Goal: Share content

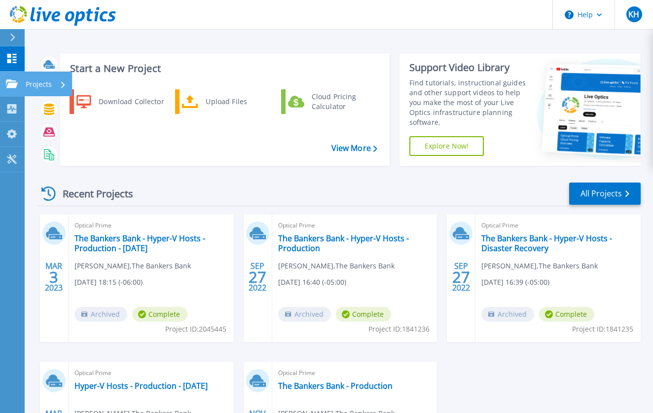
click at [9, 82] on icon at bounding box center [12, 83] width 12 height 8
click at [330, 198] on div "Recent Projects All Projects" at bounding box center [339, 193] width 602 height 25
click at [43, 87] on p "Projects" at bounding box center [39, 84] width 26 height 26
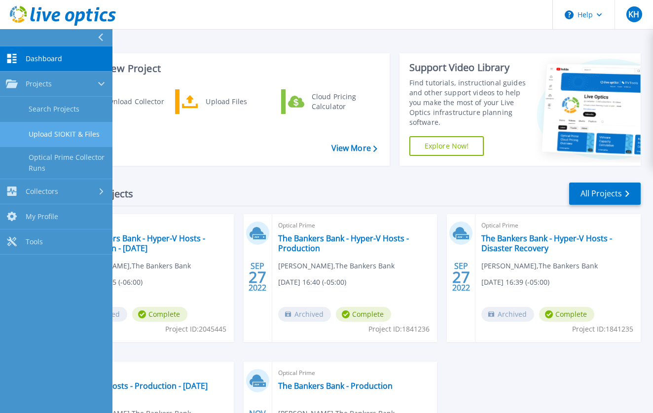
click at [50, 136] on link "Upload SIOKIT & Files" at bounding box center [56, 134] width 112 height 25
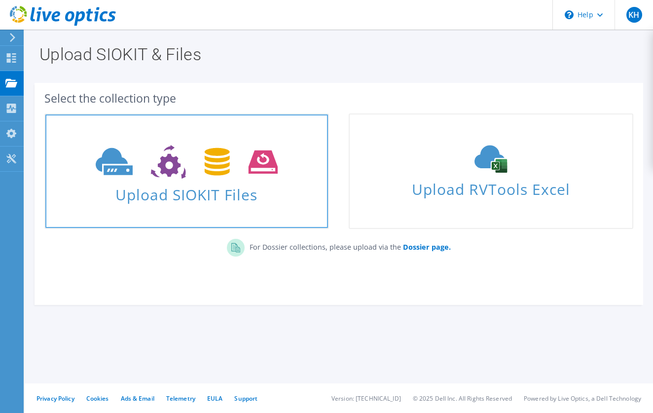
click at [275, 151] on icon at bounding box center [187, 162] width 182 height 34
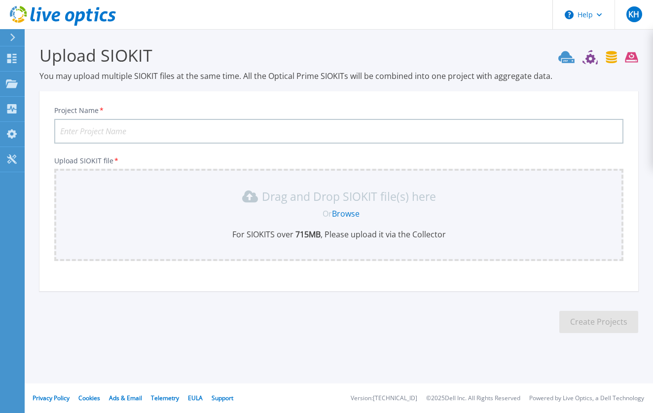
click at [94, 132] on input "Project Name *" at bounding box center [338, 131] width 569 height 25
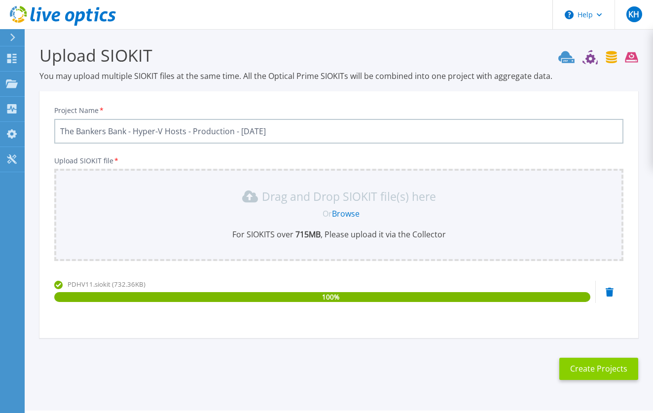
type input "The Bankers Bank - Hyper-V Hosts - Production - [DATE]"
click at [603, 372] on button "Create Projects" at bounding box center [598, 368] width 79 height 22
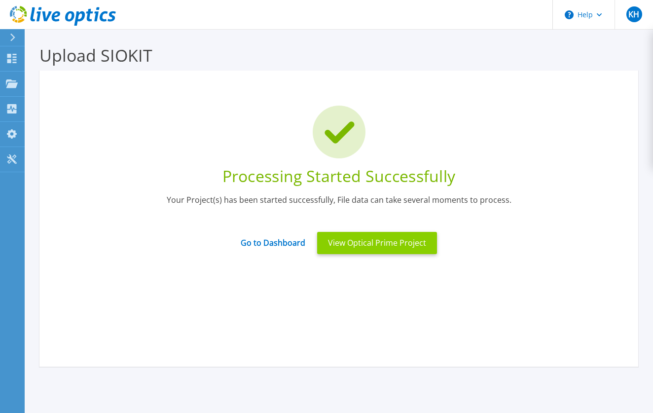
click at [361, 244] on button "View Optical Prime Project" at bounding box center [377, 243] width 120 height 22
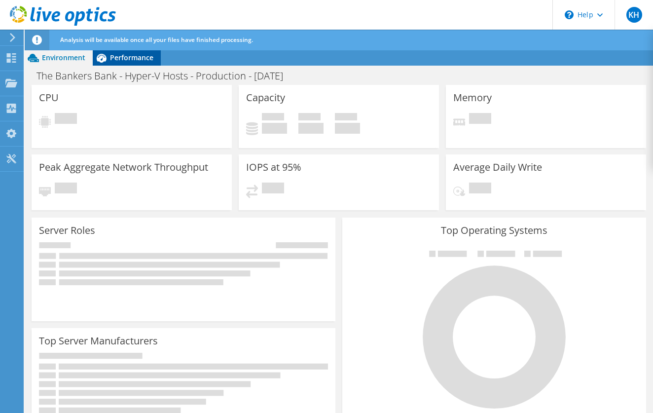
click at [129, 57] on span "Performance" at bounding box center [131, 57] width 43 height 9
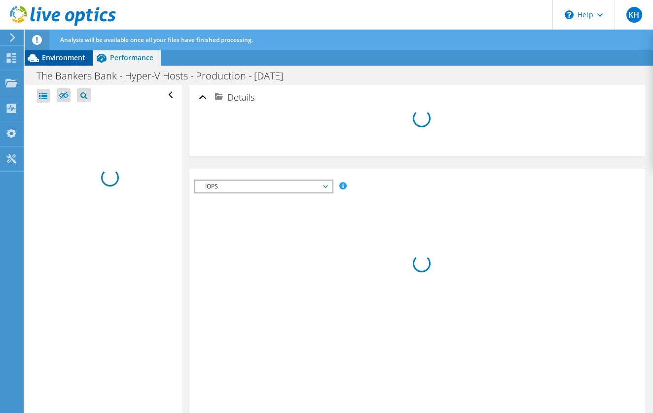
click at [56, 61] on span "Environment" at bounding box center [63, 57] width 43 height 9
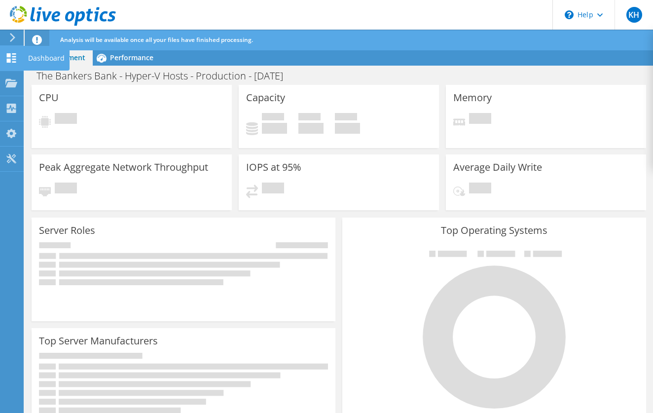
click at [6, 60] on icon at bounding box center [11, 57] width 12 height 9
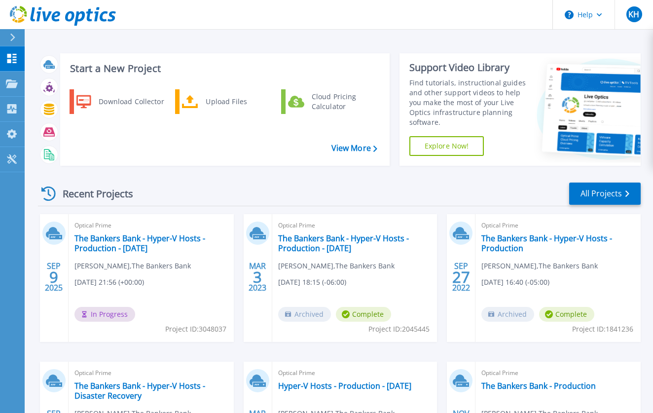
click at [177, 329] on span "Project ID: 3048037" at bounding box center [195, 328] width 61 height 11
click at [29, 160] on p "Tools" at bounding box center [34, 160] width 17 height 26
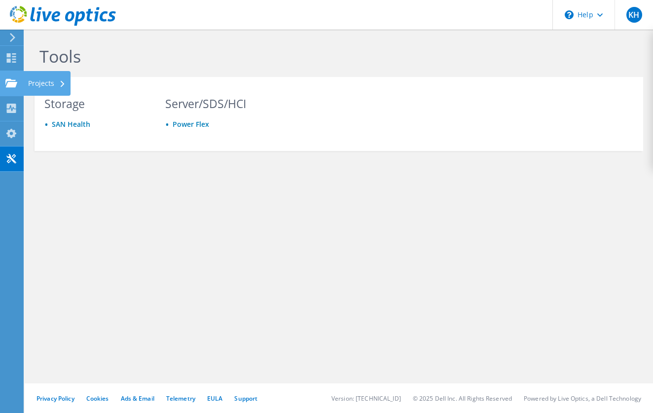
click at [15, 81] on icon at bounding box center [11, 82] width 12 height 9
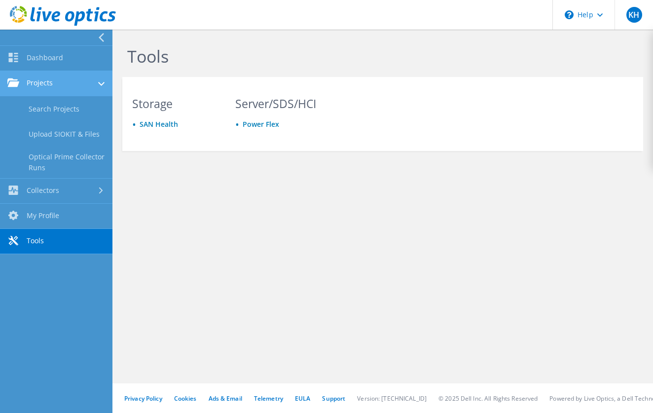
click at [45, 87] on link "Projects" at bounding box center [56, 83] width 112 height 25
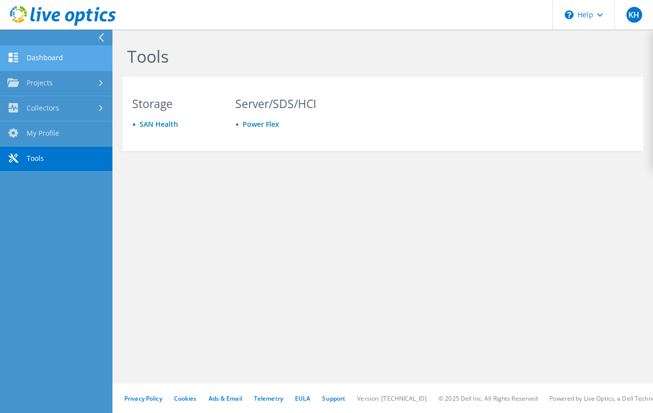
click at [44, 61] on link "Dashboard" at bounding box center [56, 58] width 112 height 25
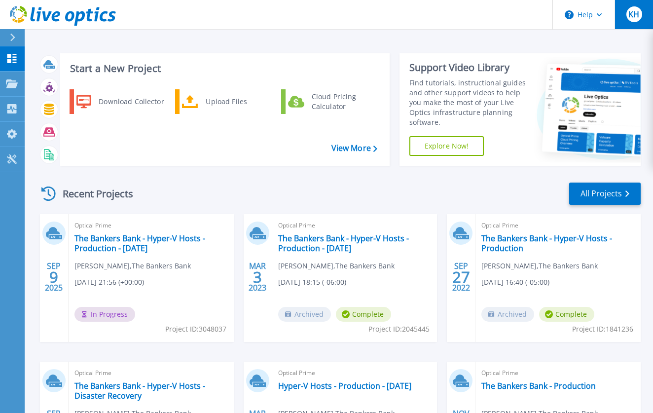
click at [632, 20] on div "KH" at bounding box center [634, 14] width 16 height 16
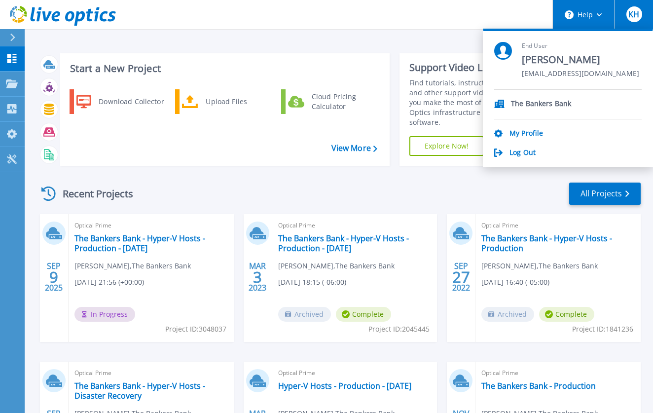
click at [588, 19] on button "Help" at bounding box center [583, 15] width 62 height 30
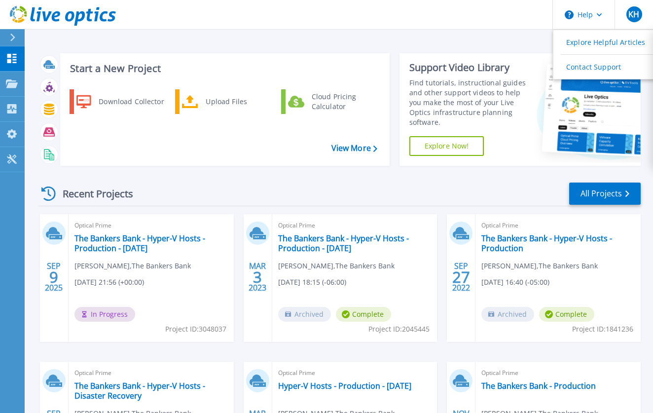
drag, startPoint x: 268, startPoint y: 185, endPoint x: 261, endPoint y: 184, distance: 6.9
click at [268, 184] on div "Recent Projects All Projects" at bounding box center [339, 193] width 602 height 25
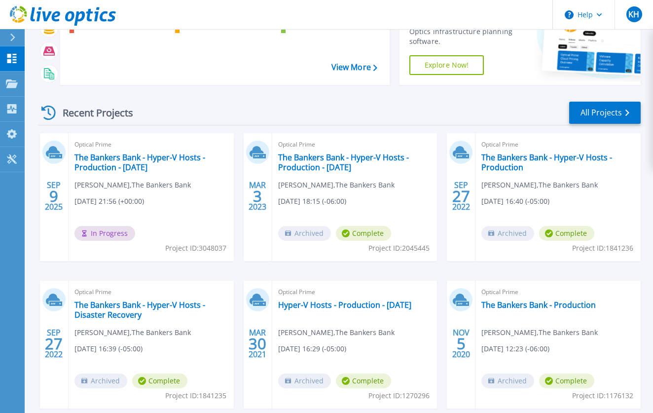
scroll to position [80, 0]
click at [133, 168] on link "The Bankers Bank - Hyper-V Hosts - Production - [DATE]" at bounding box center [150, 163] width 153 height 20
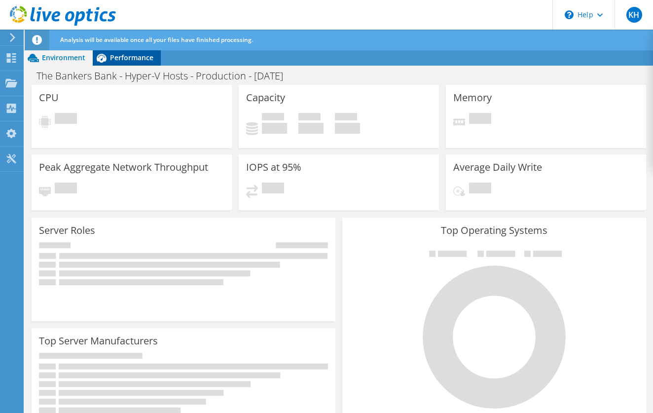
click at [123, 59] on span "Performance" at bounding box center [131, 57] width 43 height 9
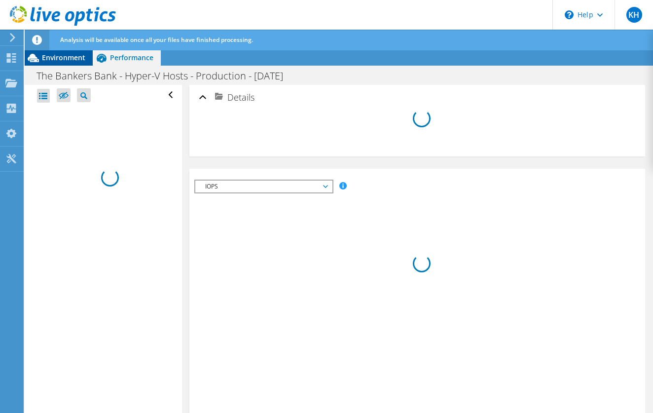
click at [45, 59] on span "Environment" at bounding box center [63, 57] width 43 height 9
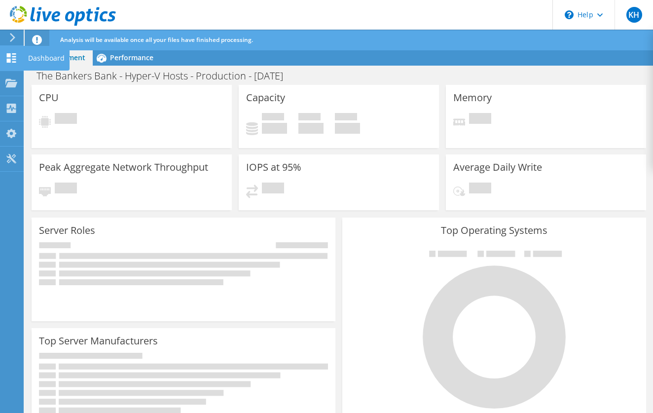
click at [11, 61] on icon at bounding box center [11, 57] width 12 height 9
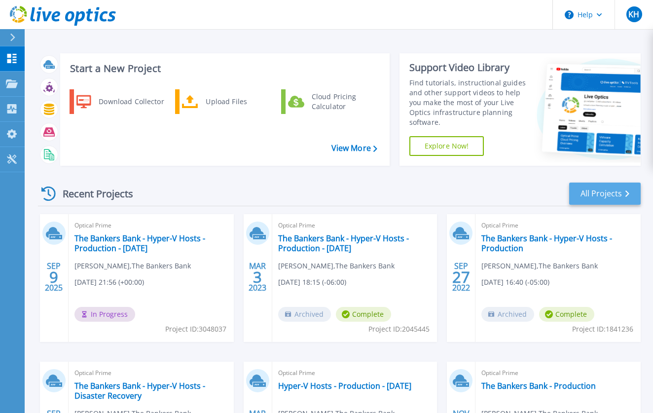
click at [623, 190] on link "All Projects" at bounding box center [604, 193] width 71 height 22
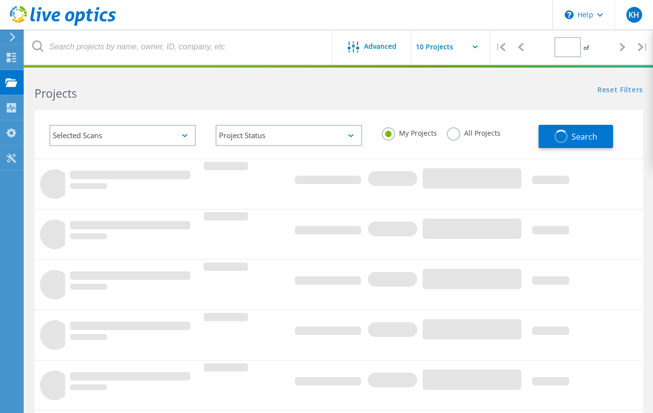
type input "1"
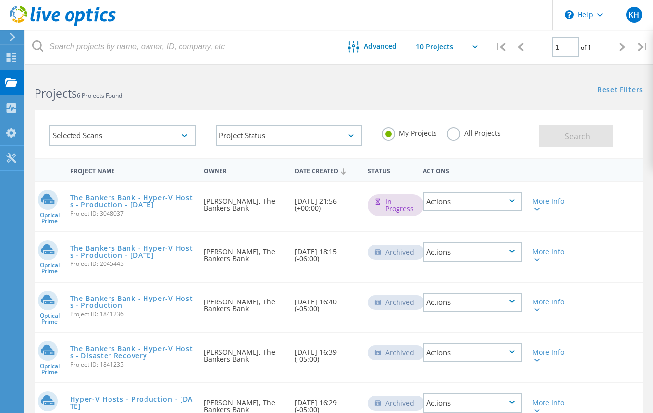
click at [513, 203] on div "Actions" at bounding box center [472, 201] width 100 height 19
click at [449, 210] on div "Share" at bounding box center [472, 209] width 98 height 15
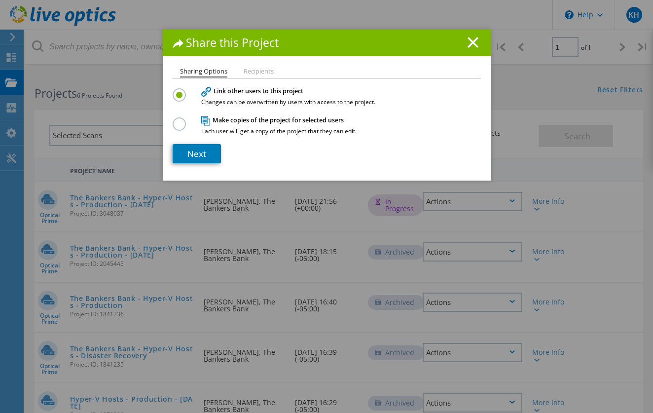
click at [258, 72] on li "Recipients" at bounding box center [258, 72] width 30 height 8
click at [181, 120] on label at bounding box center [180, 118] width 17 height 2
click at [0, 0] on input "radio" at bounding box center [0, 0] width 0 height 0
click at [474, 42] on icon at bounding box center [472, 42] width 11 height 11
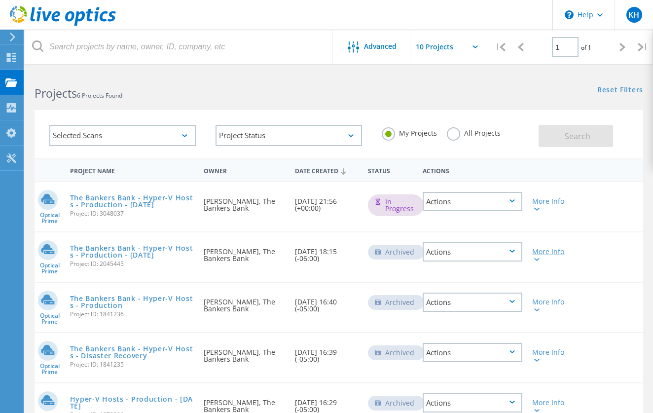
click at [548, 251] on div "More Info" at bounding box center [551, 255] width 39 height 14
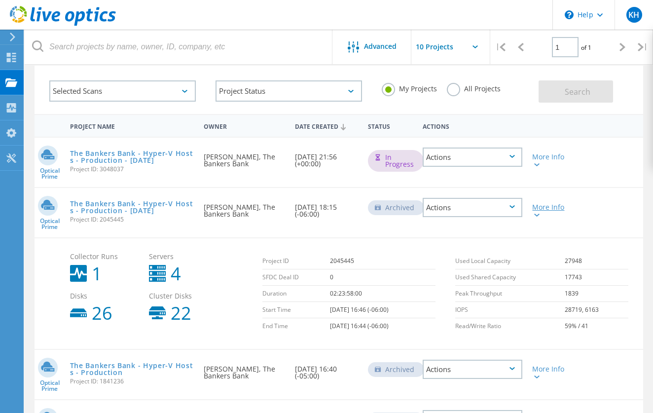
scroll to position [42, 0]
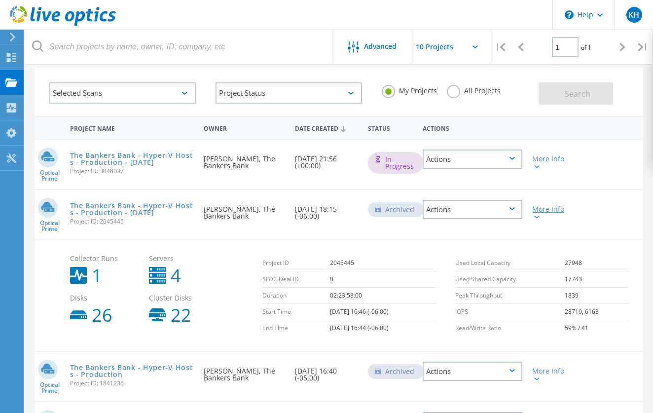
click at [537, 217] on icon at bounding box center [536, 216] width 5 height 3
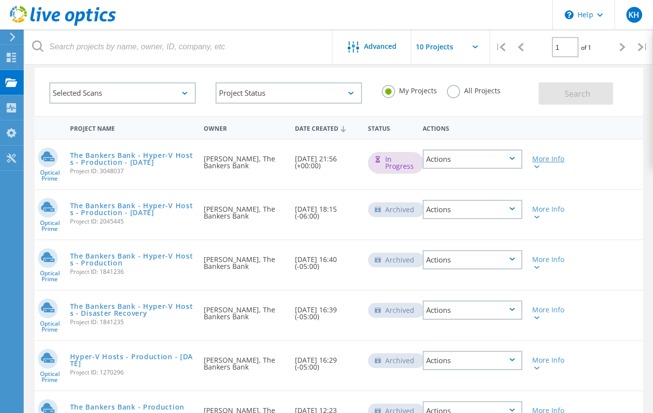
click at [538, 166] on div at bounding box center [535, 166] width 7 height 6
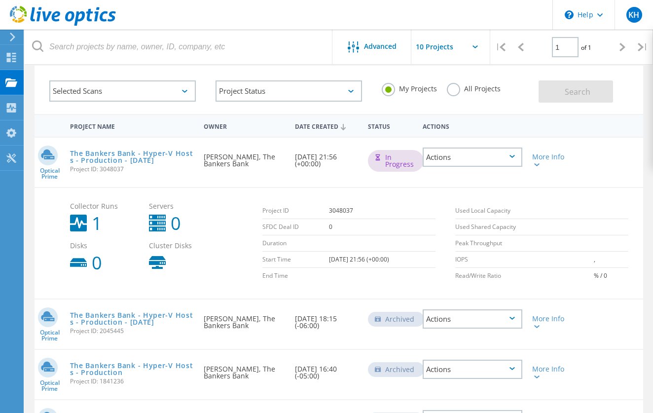
scroll to position [43, 0]
click at [538, 166] on icon at bounding box center [536, 165] width 5 height 3
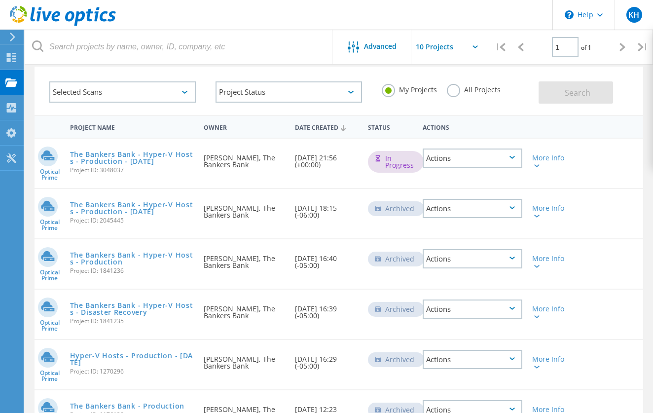
click at [511, 156] on icon at bounding box center [511, 157] width 5 height 3
click at [478, 164] on div "Share" at bounding box center [472, 165] width 98 height 15
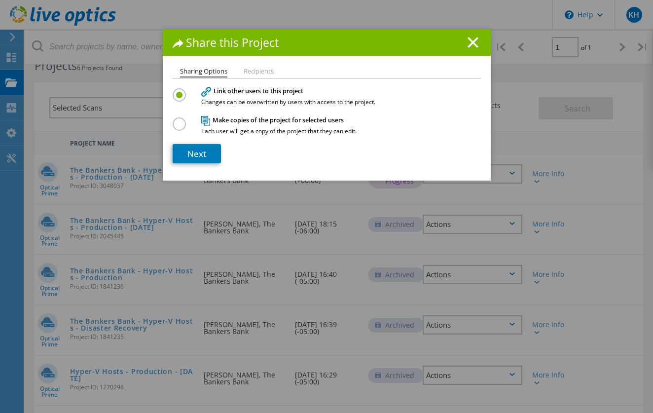
scroll to position [26, 0]
click at [198, 155] on link "Next" at bounding box center [196, 153] width 48 height 19
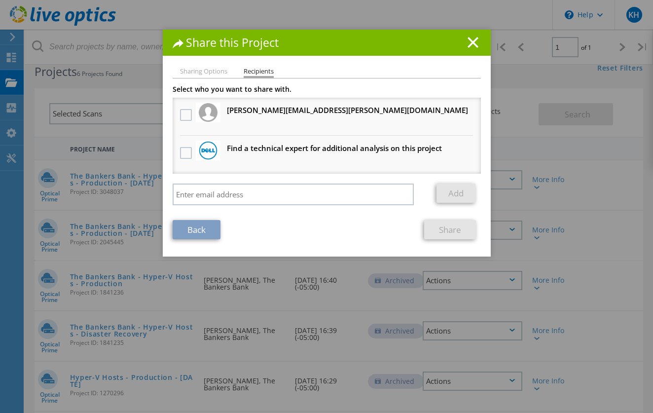
scroll to position [23, 0]
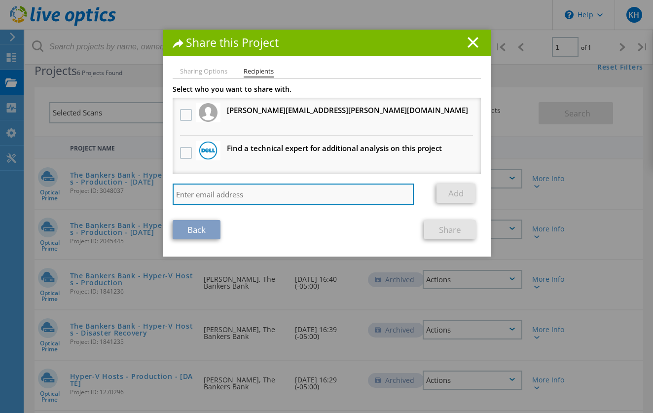
click at [226, 196] on input "search" at bounding box center [292, 194] width 241 height 22
click at [196, 190] on input "b" at bounding box center [292, 194] width 241 height 22
click at [175, 192] on input "b" at bounding box center [292, 194] width 241 height 22
drag, startPoint x: 216, startPoint y: 197, endPoint x: 173, endPoint y: 197, distance: 42.9
click at [170, 196] on div "Sharing Options Recipients Link other users to this project Changes can be over…" at bounding box center [327, 162] width 328 height 188
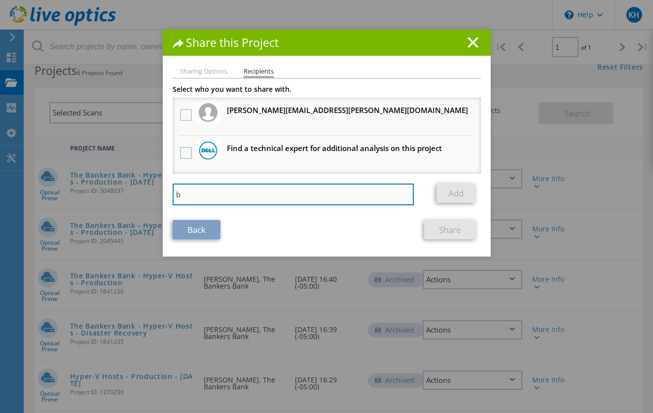
paste input "[PERSON_NAME][EMAIL_ADDRESS][DOMAIN_NAME]"
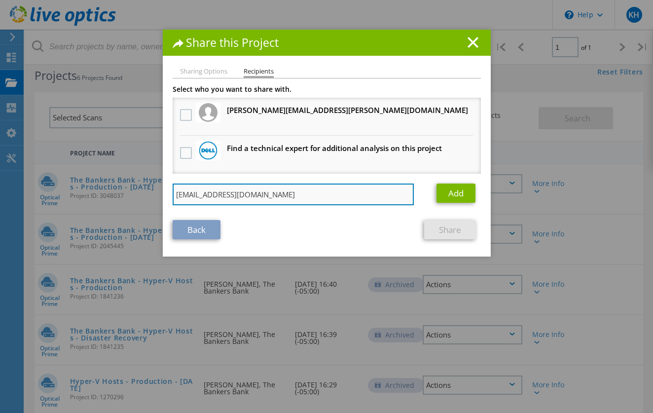
scroll to position [18, 0]
type input "[EMAIL_ADDRESS][DOMAIN_NAME]"
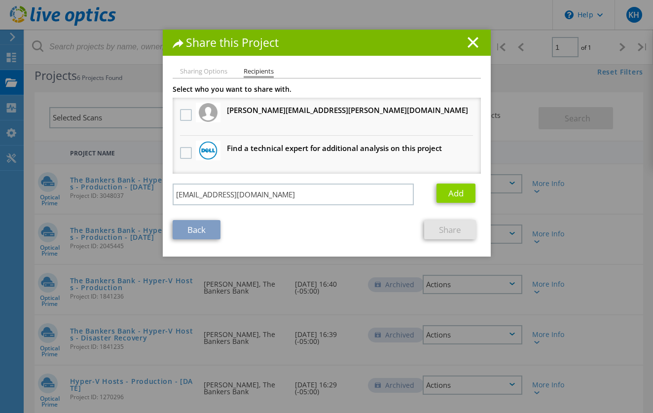
click at [455, 197] on link "Add" at bounding box center [455, 192] width 39 height 19
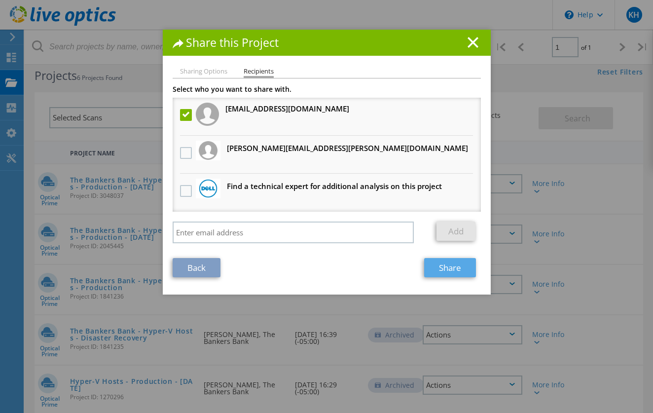
click at [452, 268] on link "Share" at bounding box center [450, 267] width 52 height 19
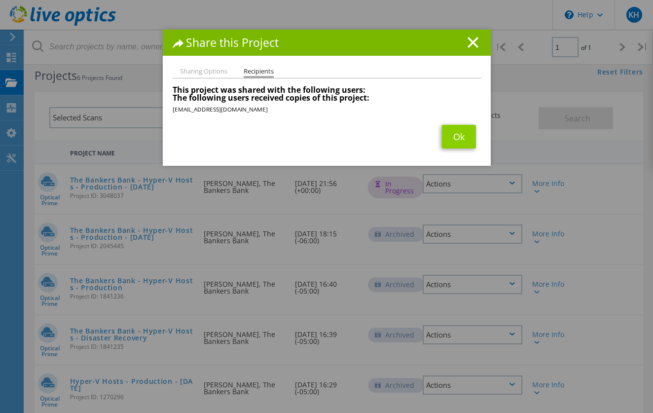
click at [465, 137] on link "Ok" at bounding box center [459, 137] width 34 height 24
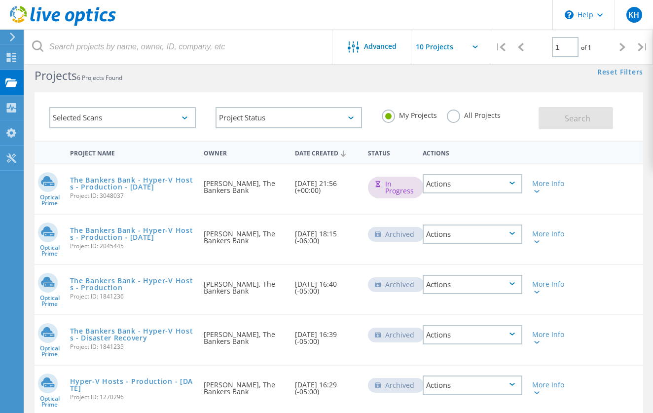
click at [520, 185] on div "Actions" at bounding box center [472, 183] width 100 height 19
click at [139, 198] on span "Project ID: 3048037" at bounding box center [132, 196] width 124 height 6
click at [136, 186] on link "The Bankers Bank - Hyper-V Hosts - Production - [DATE]" at bounding box center [132, 183] width 124 height 14
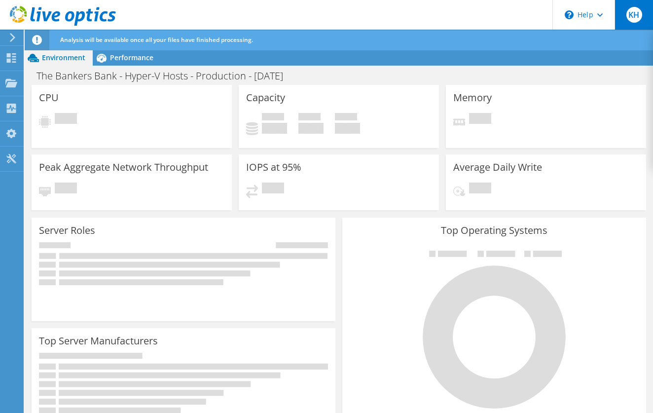
click at [635, 22] on span "KH" at bounding box center [634, 15] width 16 height 16
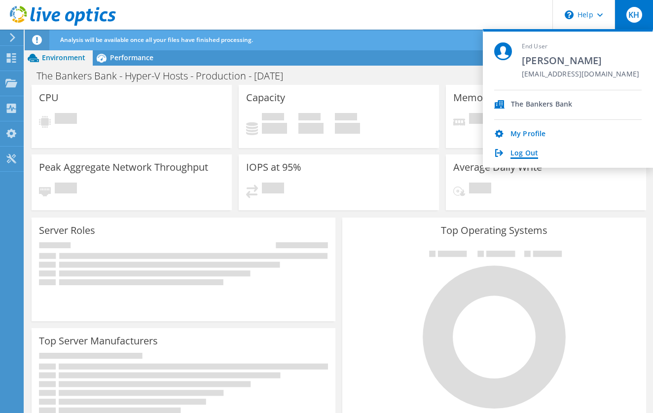
click at [521, 153] on link "Log Out" at bounding box center [524, 153] width 28 height 9
